Goal: Task Accomplishment & Management: Complete application form

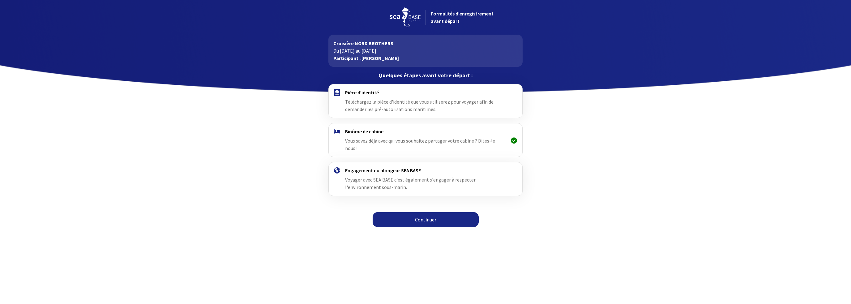
click at [424, 217] on font "Continuer" at bounding box center [425, 220] width 21 height 6
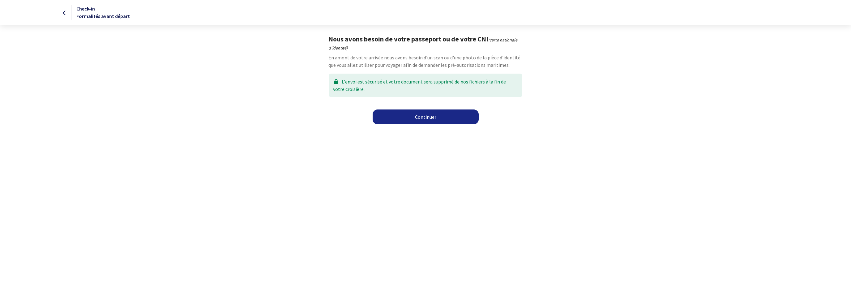
click at [421, 117] on link "Continuer" at bounding box center [426, 117] width 106 height 15
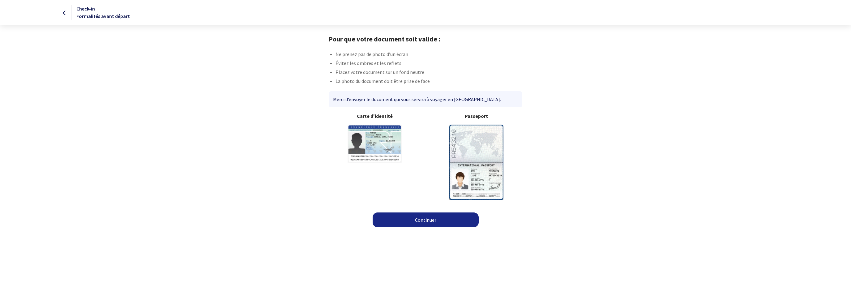
click at [421, 221] on link "Continuer" at bounding box center [426, 220] width 106 height 15
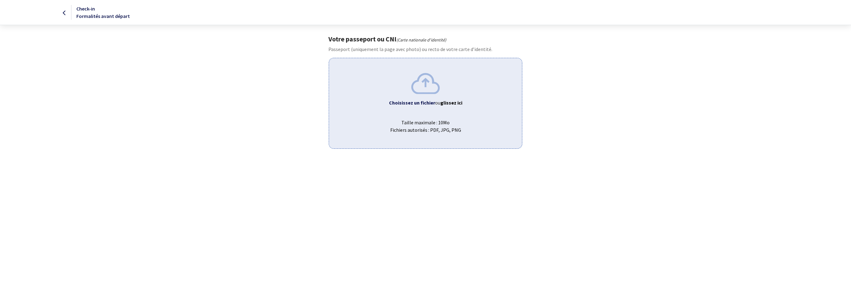
drag, startPoint x: 427, startPoint y: 95, endPoint x: 687, endPoint y: 101, distance: 259.7
click at [687, 101] on body "Check-in Formalités avant départ Votre passeport ou CNI (Carte nationale d'iden…" at bounding box center [425, 74] width 851 height 149
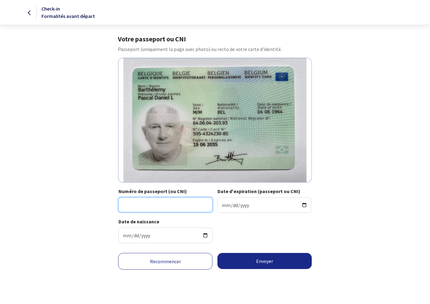
click at [130, 203] on input "Numéro de passeport (ou CNI)" at bounding box center [165, 205] width 94 height 15
type input "595-4324230-85"
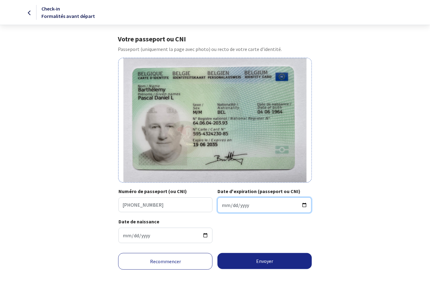
click at [223, 204] on input "Date d'expiration (passeport ou CNI)" at bounding box center [265, 205] width 94 height 15
type input "2035-06-19"
click at [259, 205] on input "2035-06-19" at bounding box center [265, 205] width 94 height 15
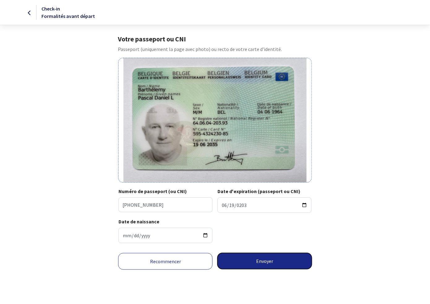
click at [266, 261] on button "Envoyer" at bounding box center [265, 261] width 94 height 16
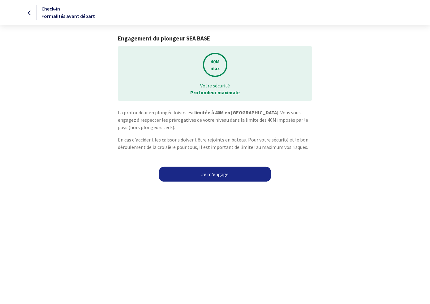
click at [215, 173] on link "Je m'engage" at bounding box center [215, 174] width 112 height 15
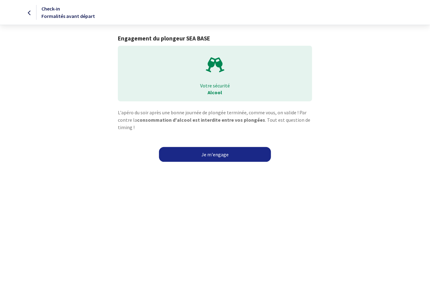
click at [216, 154] on link "Je m'engage" at bounding box center [215, 154] width 112 height 15
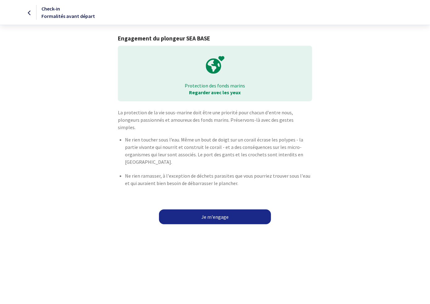
click at [217, 210] on link "Je m'engage" at bounding box center [215, 217] width 112 height 15
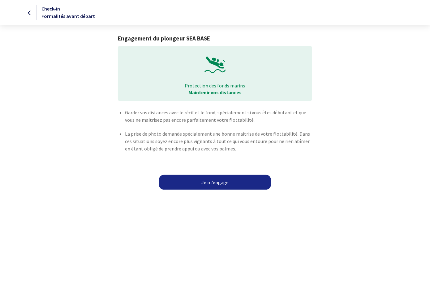
click at [219, 182] on link "Je m'engage" at bounding box center [215, 182] width 112 height 15
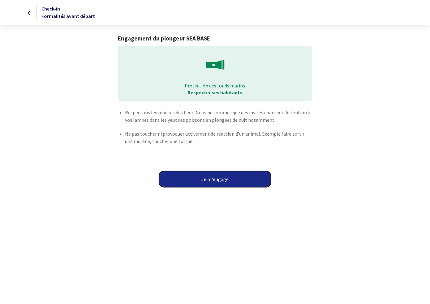
click at [217, 180] on button "Je m'engage" at bounding box center [215, 179] width 112 height 16
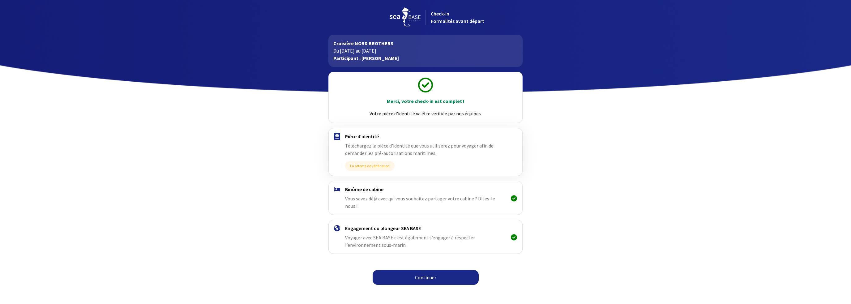
click at [426, 270] on link "Continuer" at bounding box center [426, 277] width 106 height 15
click at [422, 272] on link "Continuer" at bounding box center [426, 277] width 106 height 15
click at [422, 270] on link "Continuer" at bounding box center [426, 277] width 106 height 15
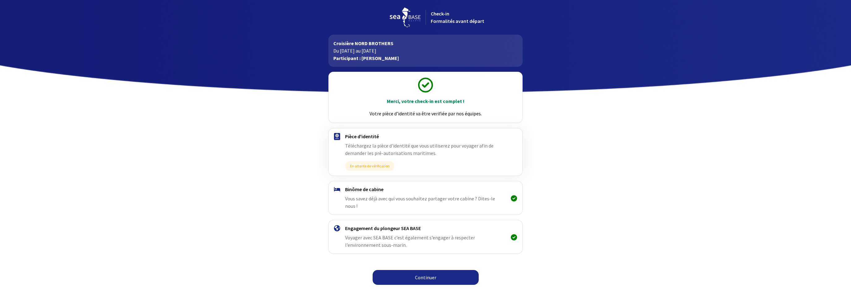
click at [422, 270] on link "Continuer" at bounding box center [426, 277] width 106 height 15
